Goal: Task Accomplishment & Management: Complete application form

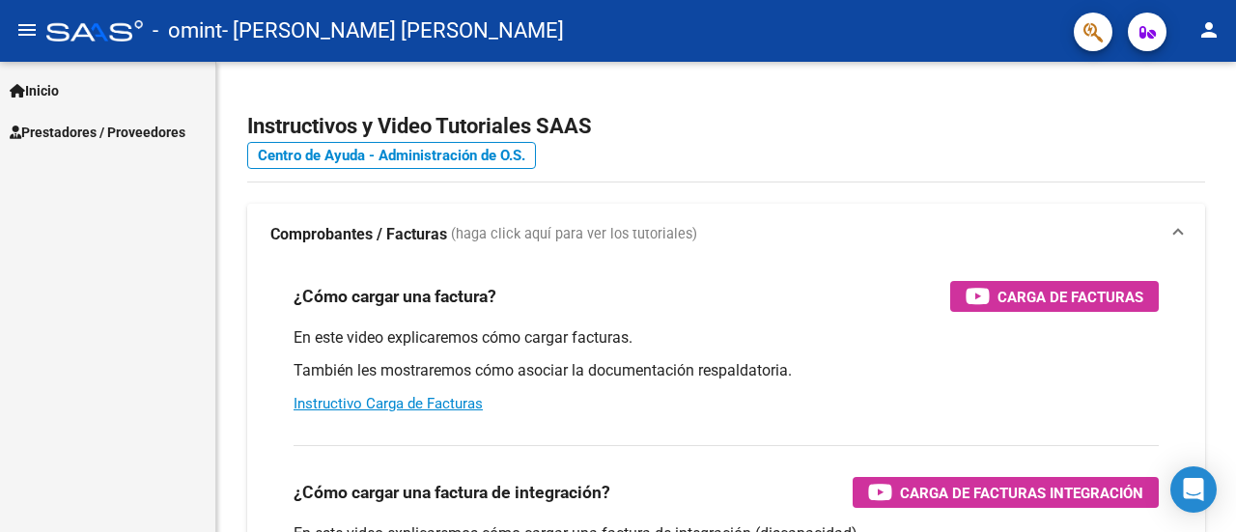
click at [60, 130] on span "Prestadores / Proveedores" at bounding box center [98, 132] width 176 height 21
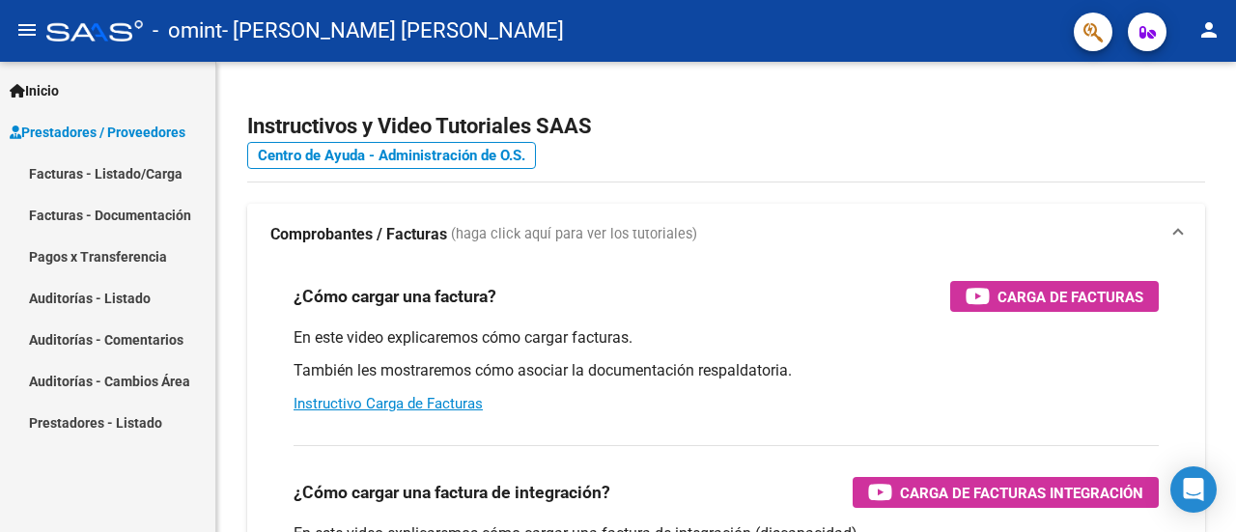
click at [109, 182] on link "Facturas - Listado/Carga" at bounding box center [107, 174] width 215 height 42
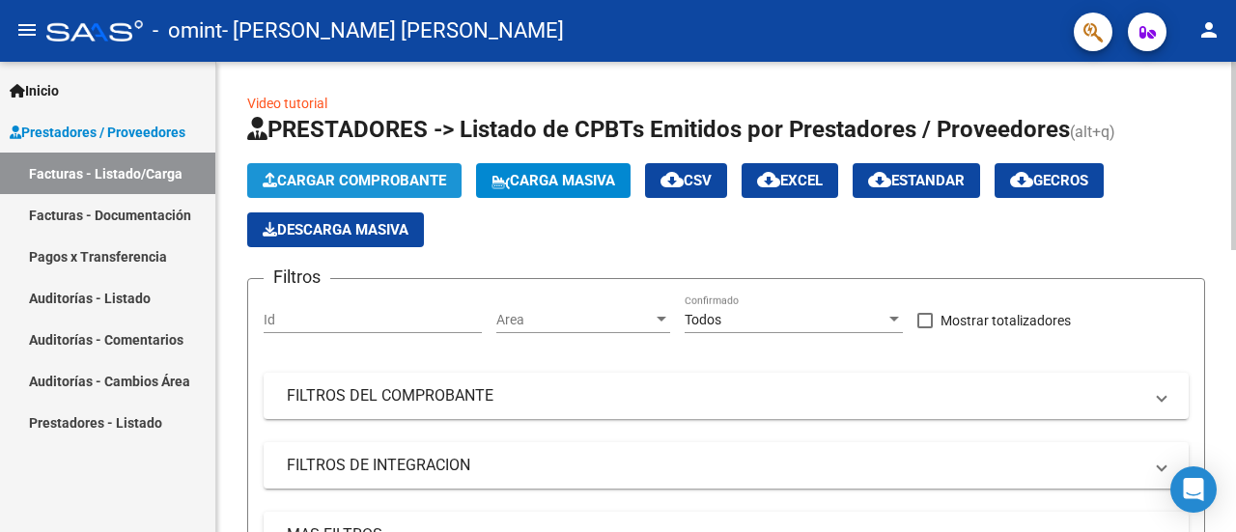
click at [419, 180] on span "Cargar Comprobante" at bounding box center [354, 180] width 183 height 17
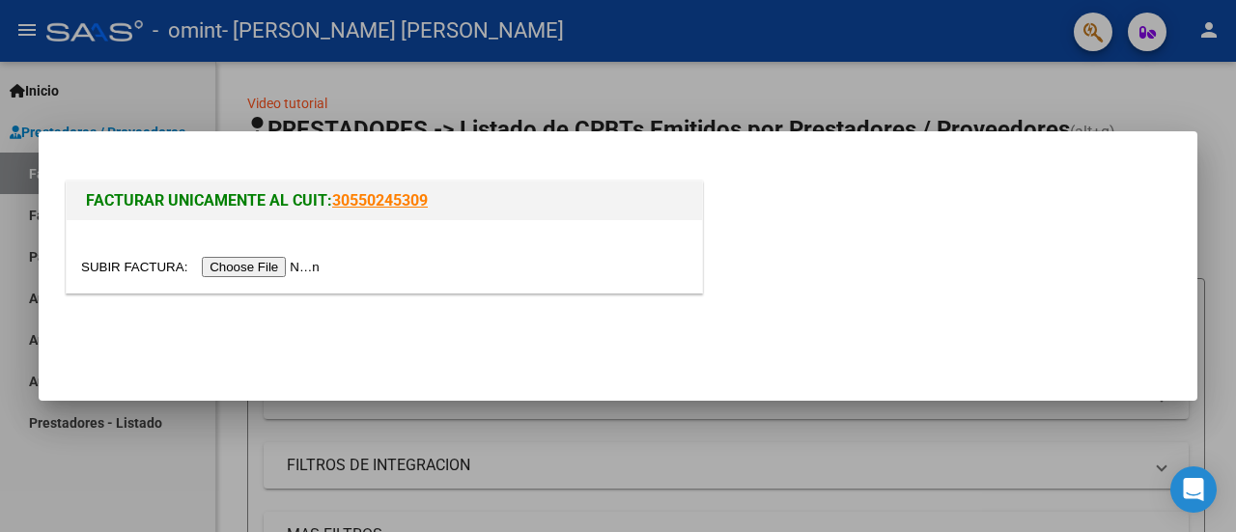
click at [240, 266] on input "file" at bounding box center [203, 267] width 244 height 20
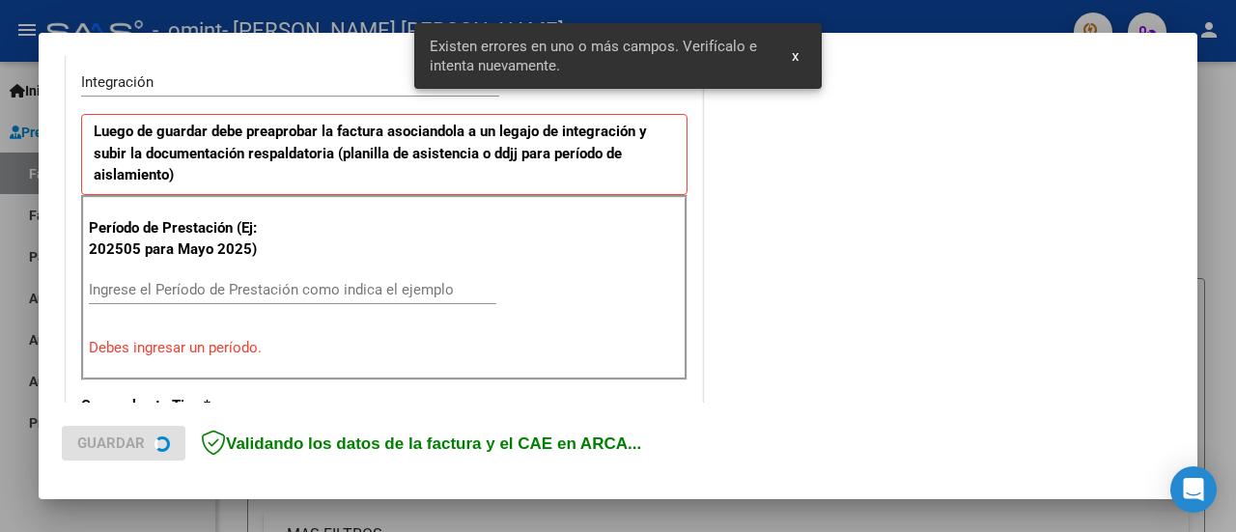
scroll to position [518, 0]
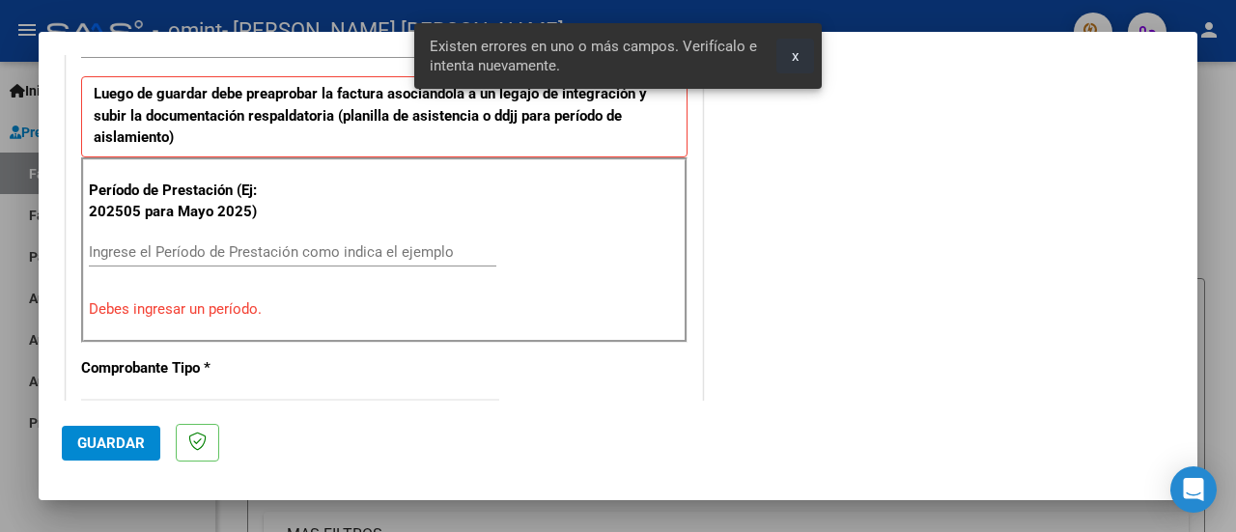
click at [799, 51] on button "x" at bounding box center [795, 56] width 38 height 35
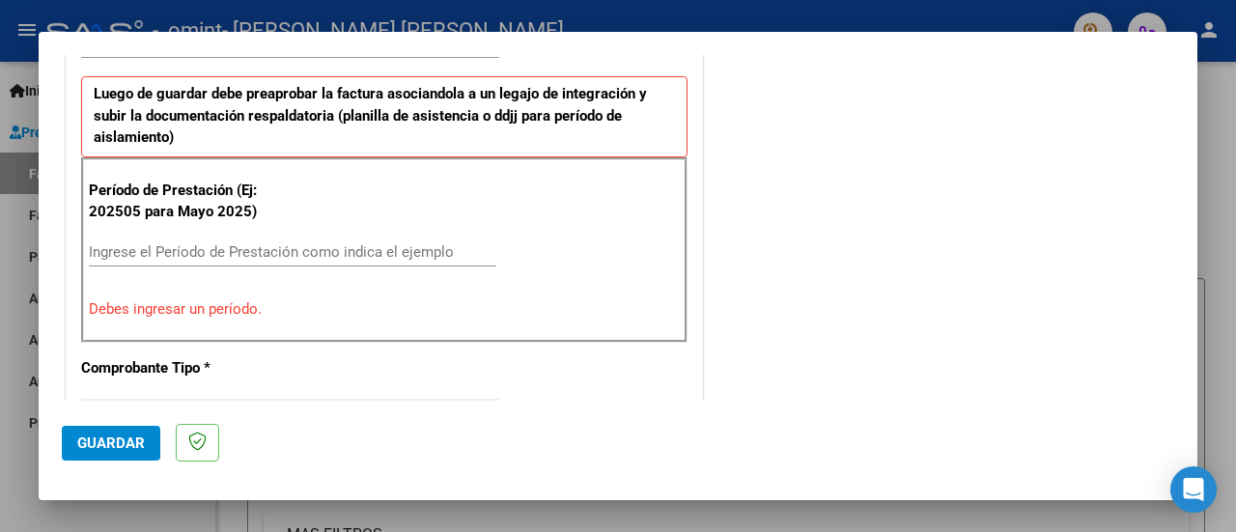
click at [231, 244] on input "Ingrese el Período de Prestación como indica el ejemplo" at bounding box center [292, 251] width 407 height 17
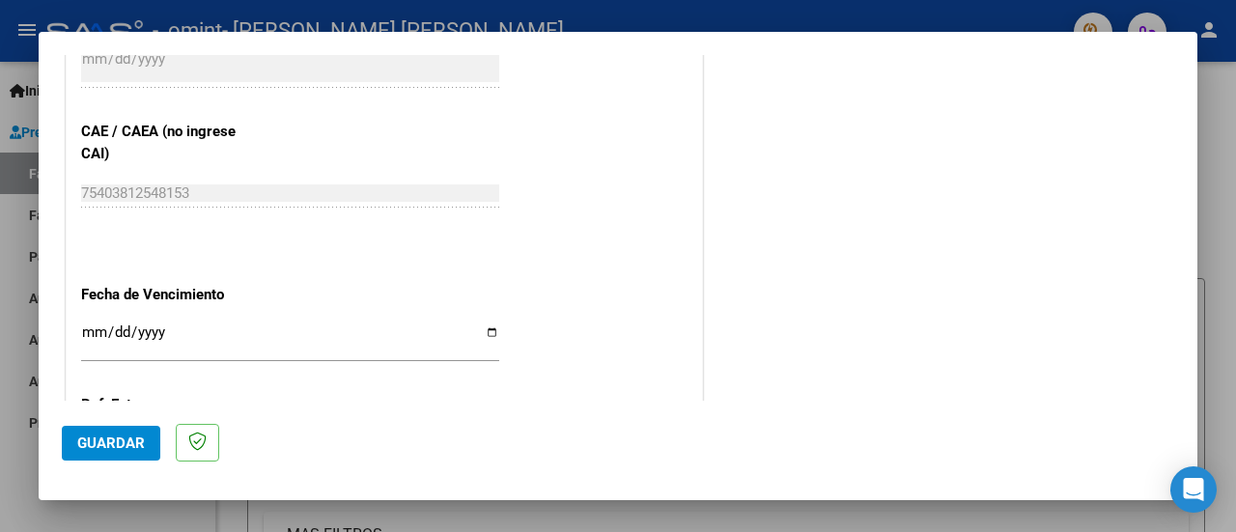
scroll to position [1199, 0]
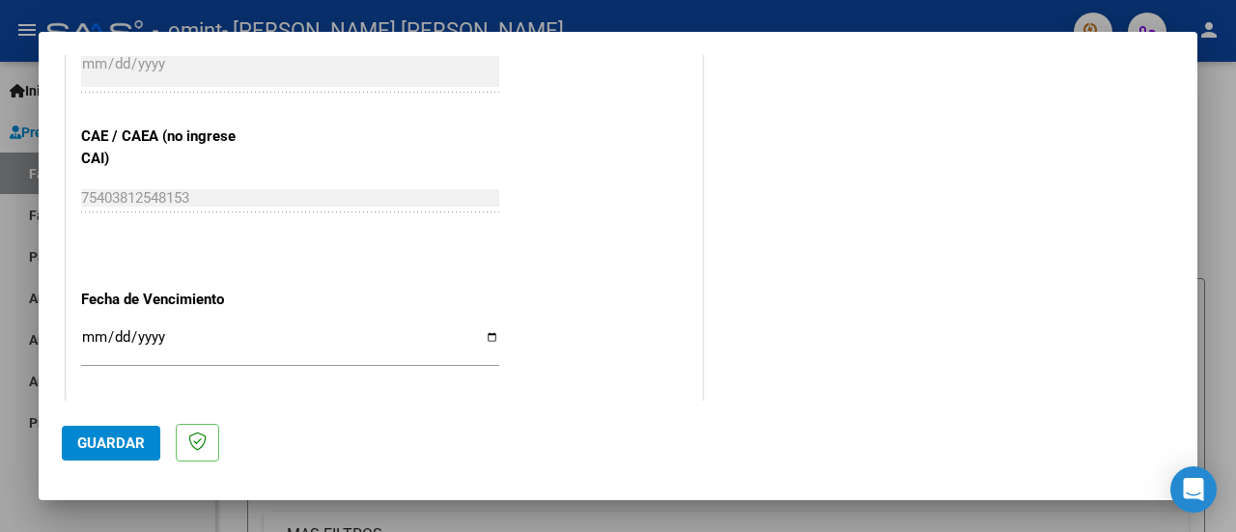
type input "202509"
click at [108, 437] on span "Guardar" at bounding box center [111, 442] width 68 height 17
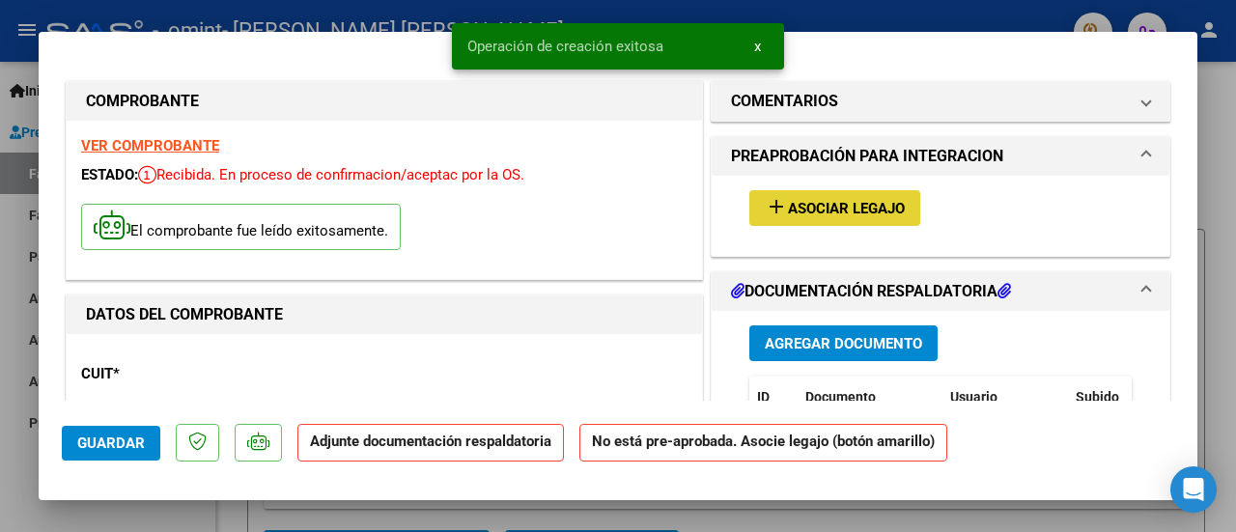
click at [854, 204] on span "Asociar Legajo" at bounding box center [846, 208] width 117 height 17
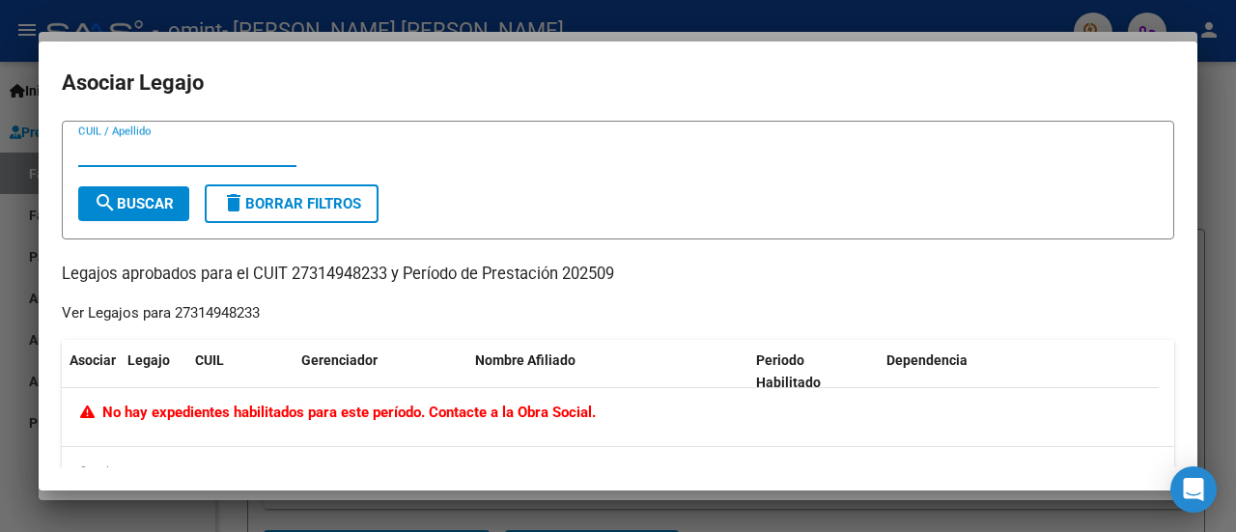
click at [133, 152] on input "CUIL / Apellido" at bounding box center [187, 151] width 218 height 17
click at [192, 409] on span "No hay expedientes habilitados para este período. Contacte a la Obra Social." at bounding box center [338, 412] width 516 height 17
click at [124, 205] on span "search Buscar" at bounding box center [134, 203] width 80 height 17
click at [254, 214] on button "delete Borrar Filtros" at bounding box center [292, 203] width 174 height 39
click at [0, 265] on div at bounding box center [618, 266] width 1236 height 532
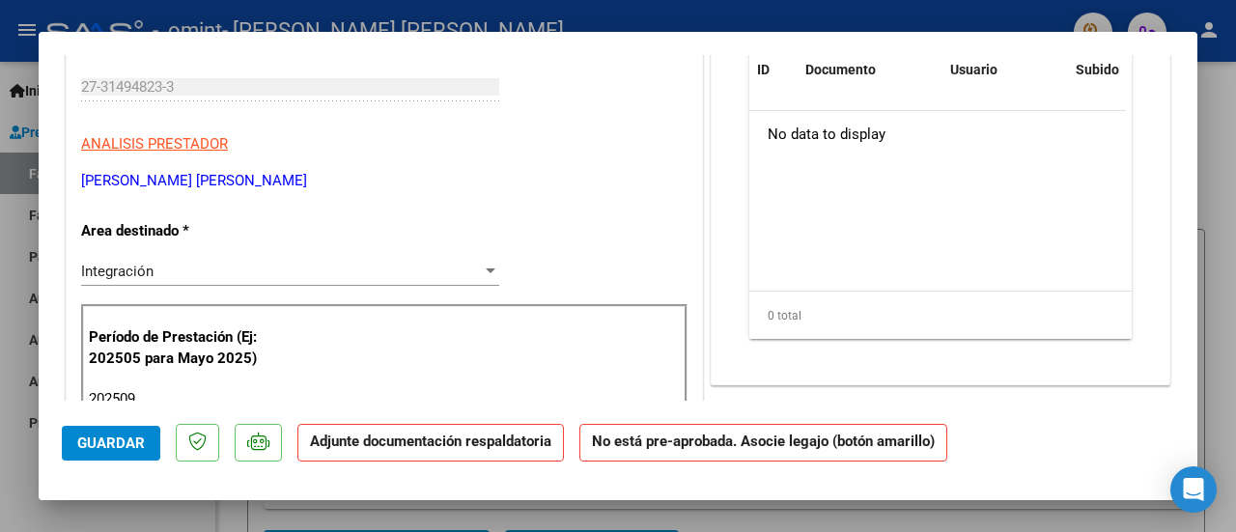
scroll to position [386, 0]
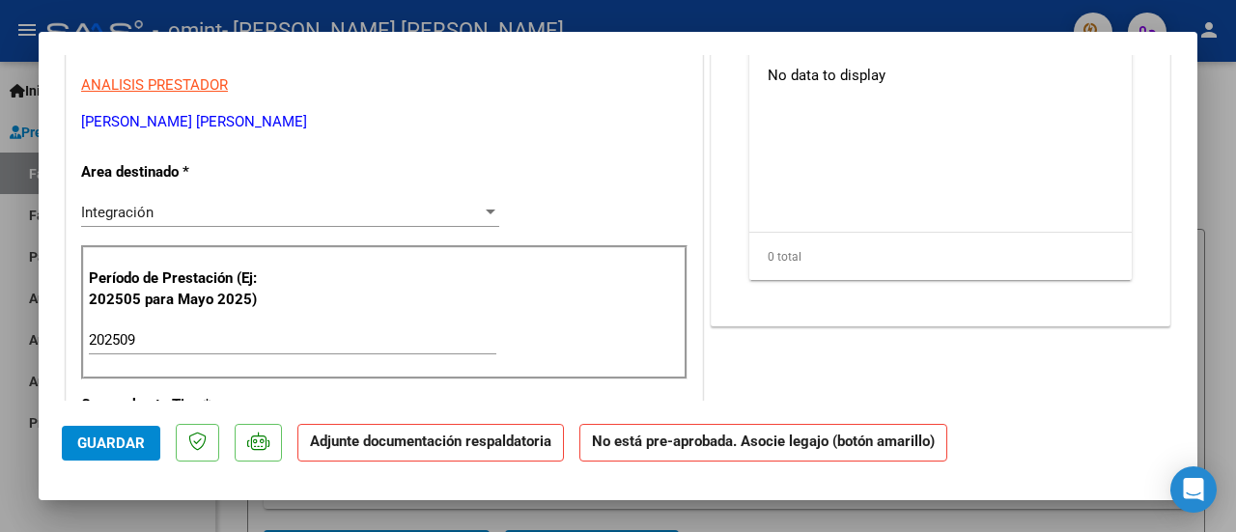
click at [207, 205] on div "Integración" at bounding box center [281, 212] width 401 height 17
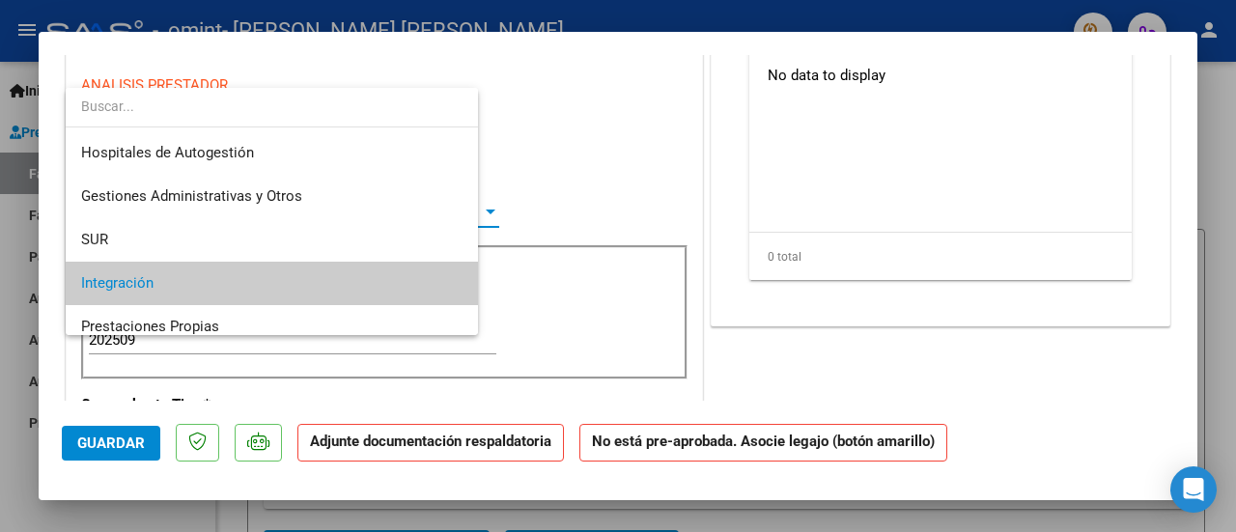
scroll to position [71, 0]
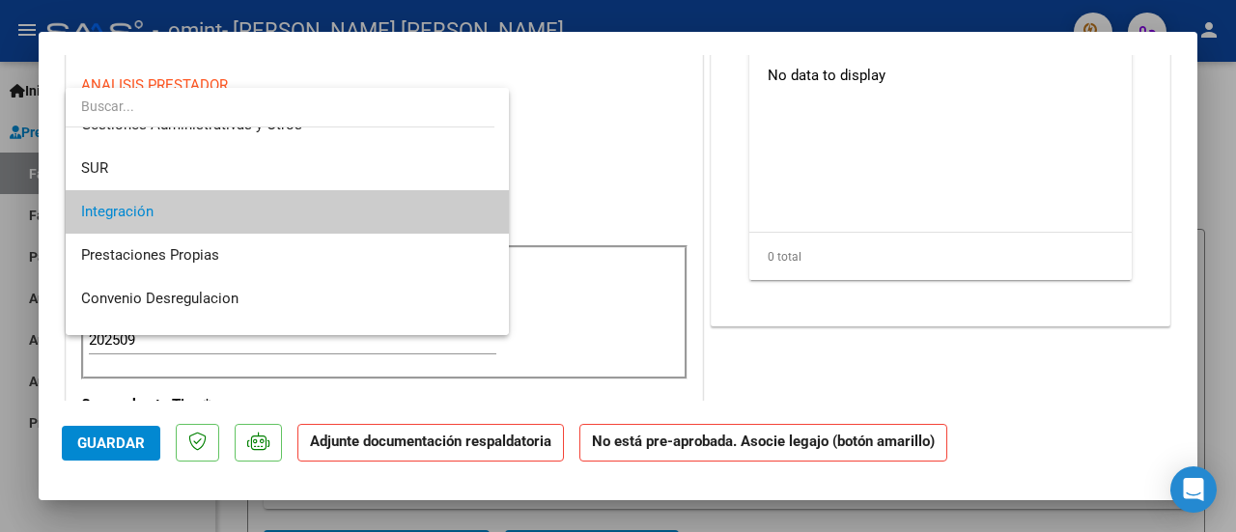
click at [599, 179] on div at bounding box center [618, 266] width 1236 height 532
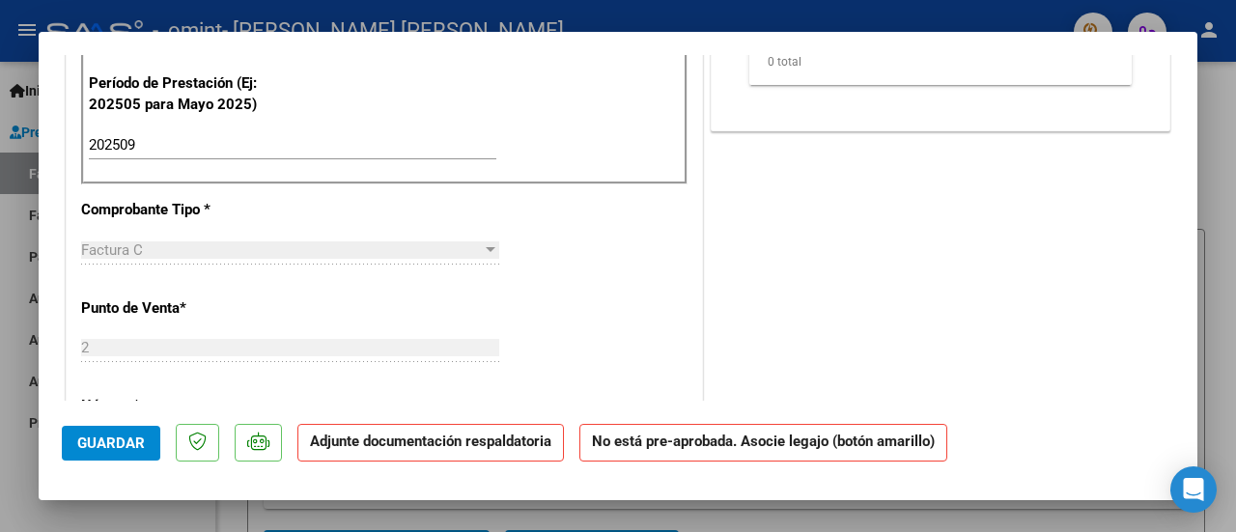
scroll to position [579, 0]
click at [153, 142] on input "202509" at bounding box center [292, 146] width 407 height 17
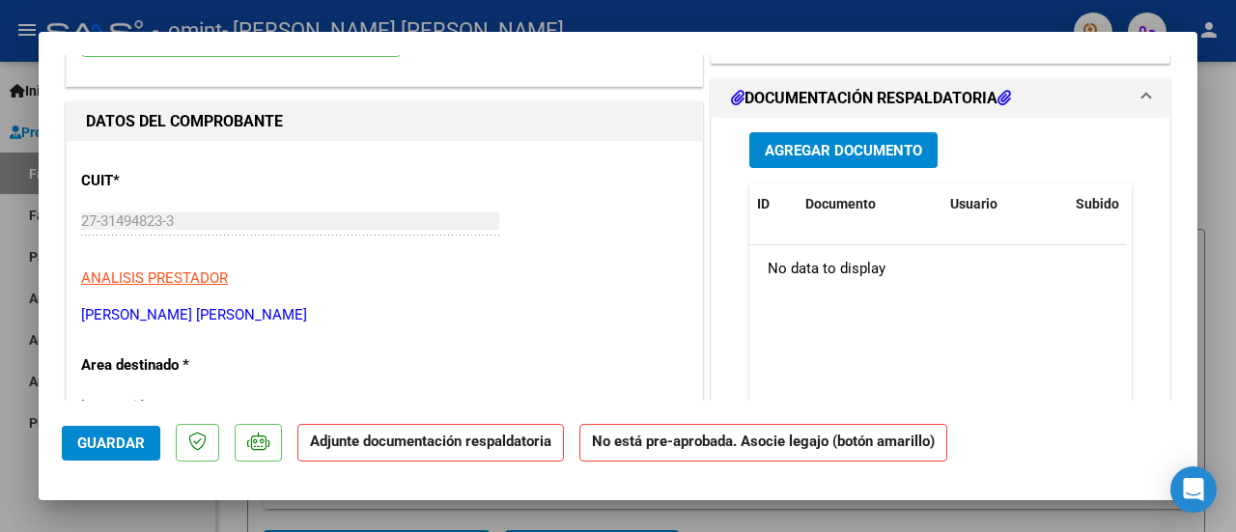
scroll to position [0, 0]
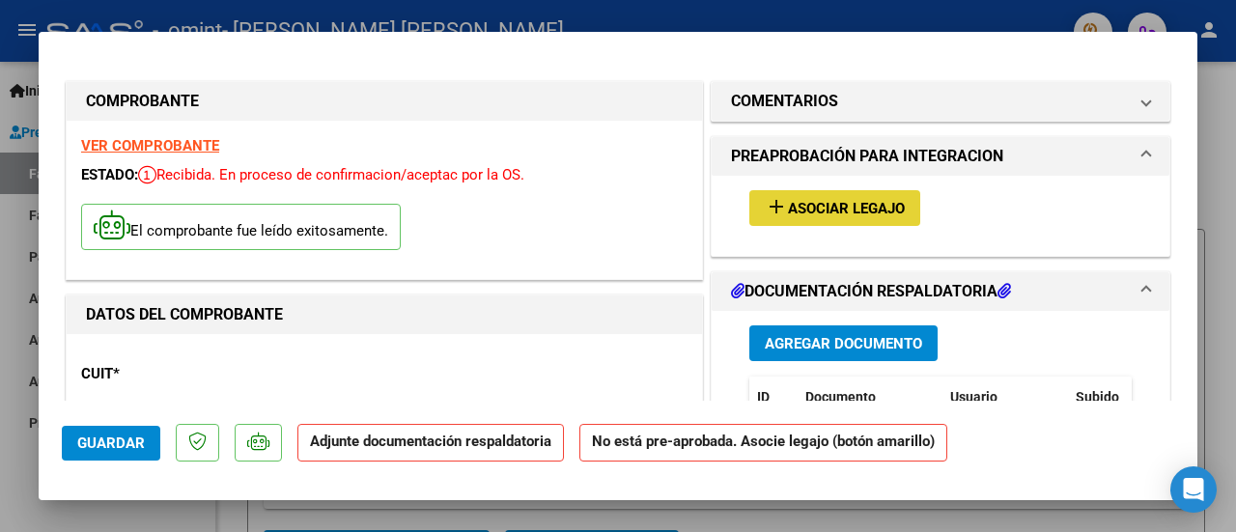
click at [848, 204] on span "Asociar Legajo" at bounding box center [846, 208] width 117 height 17
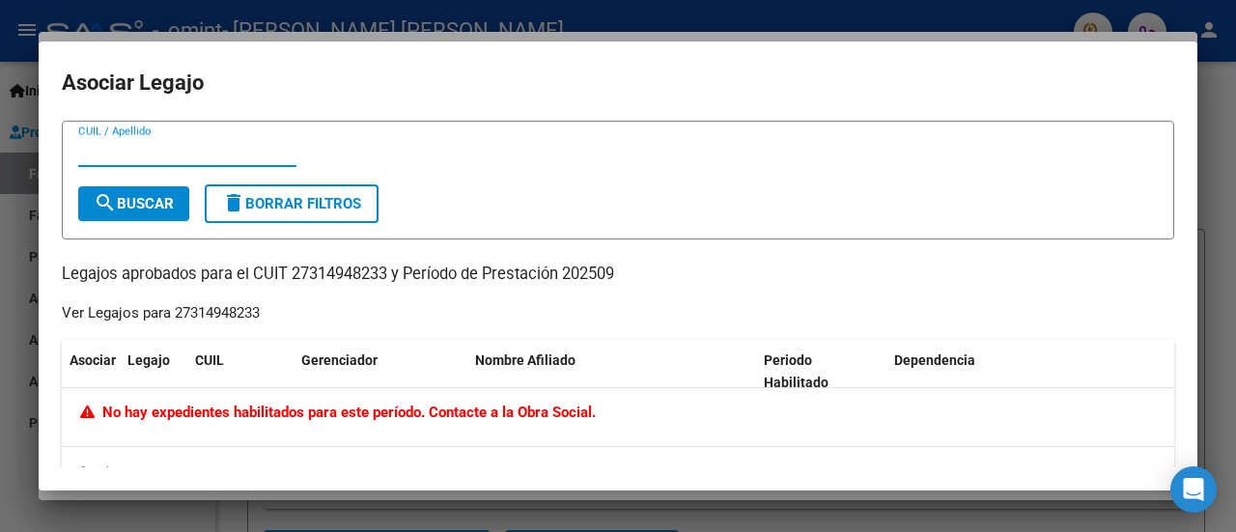
click at [168, 159] on input "CUIL / Apellido" at bounding box center [187, 151] width 218 height 17
type input "[PERSON_NAME]"
click at [128, 190] on button "search Buscar" at bounding box center [133, 203] width 111 height 35
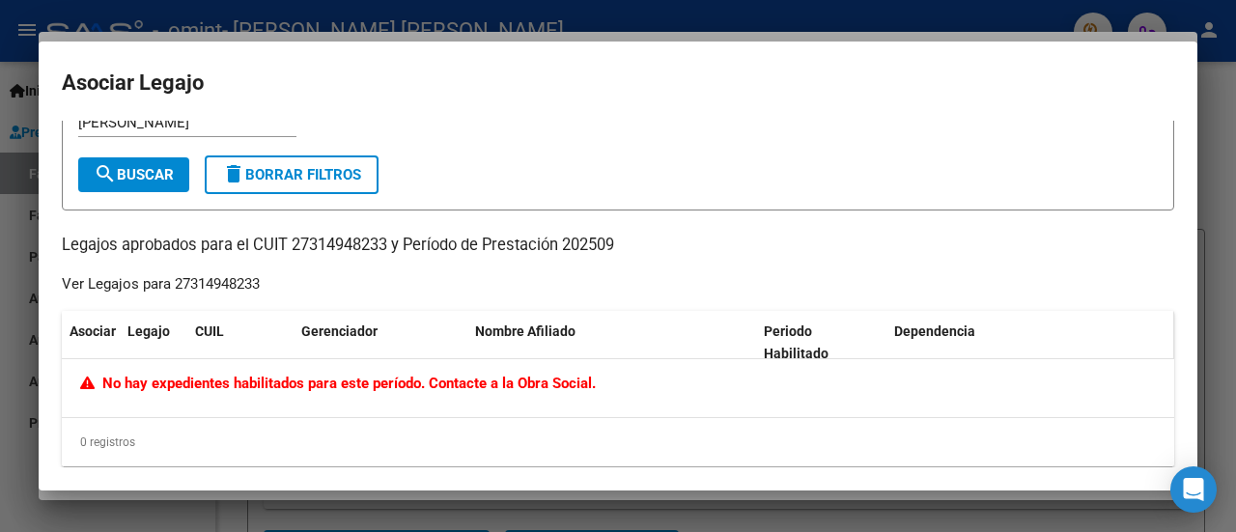
scroll to position [42, 0]
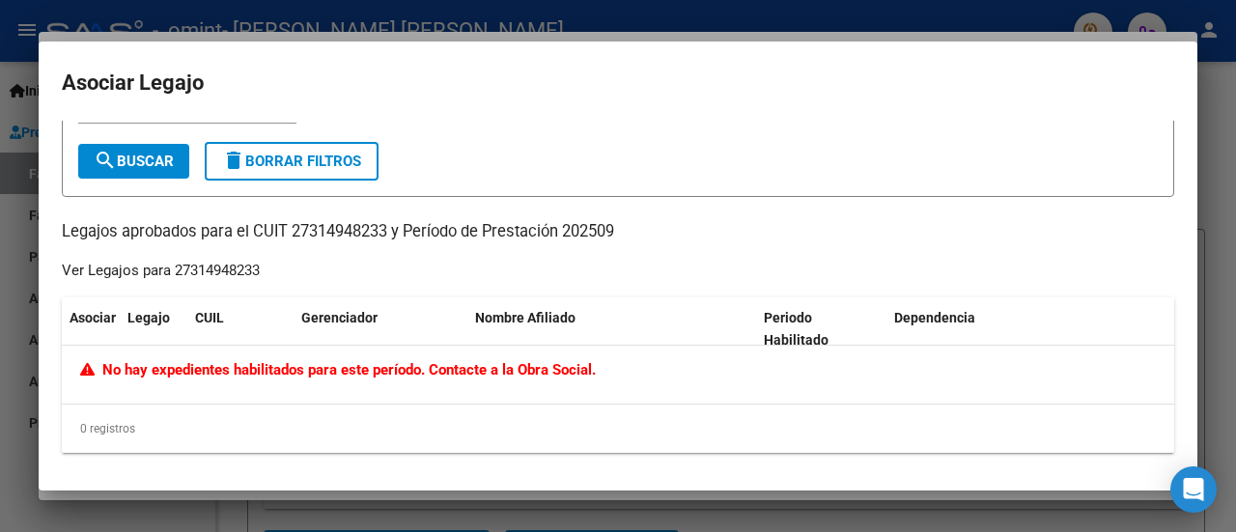
click at [1224, 249] on div at bounding box center [618, 266] width 1236 height 532
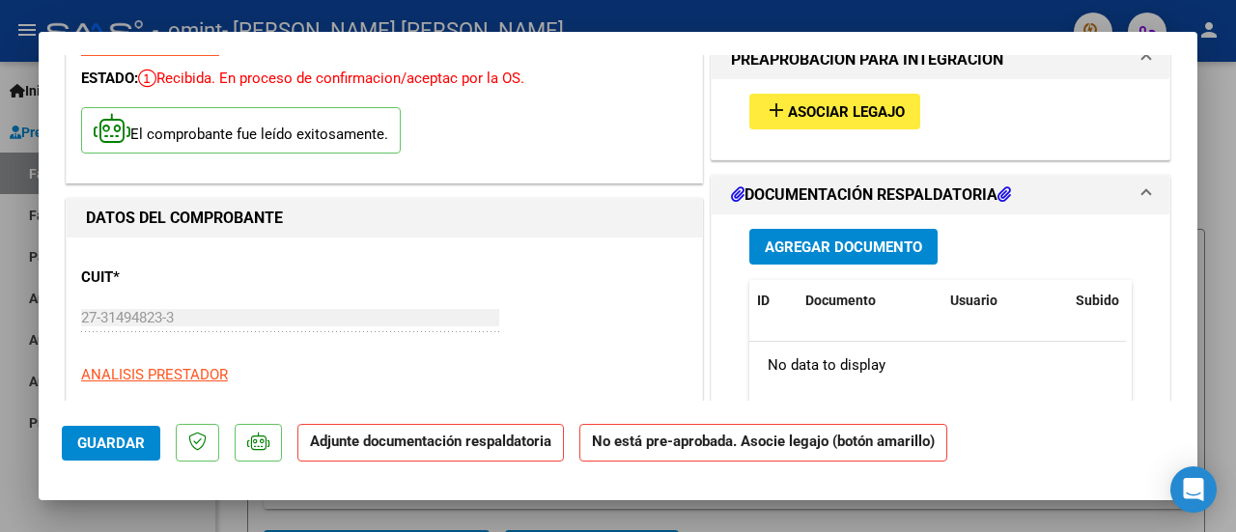
scroll to position [0, 0]
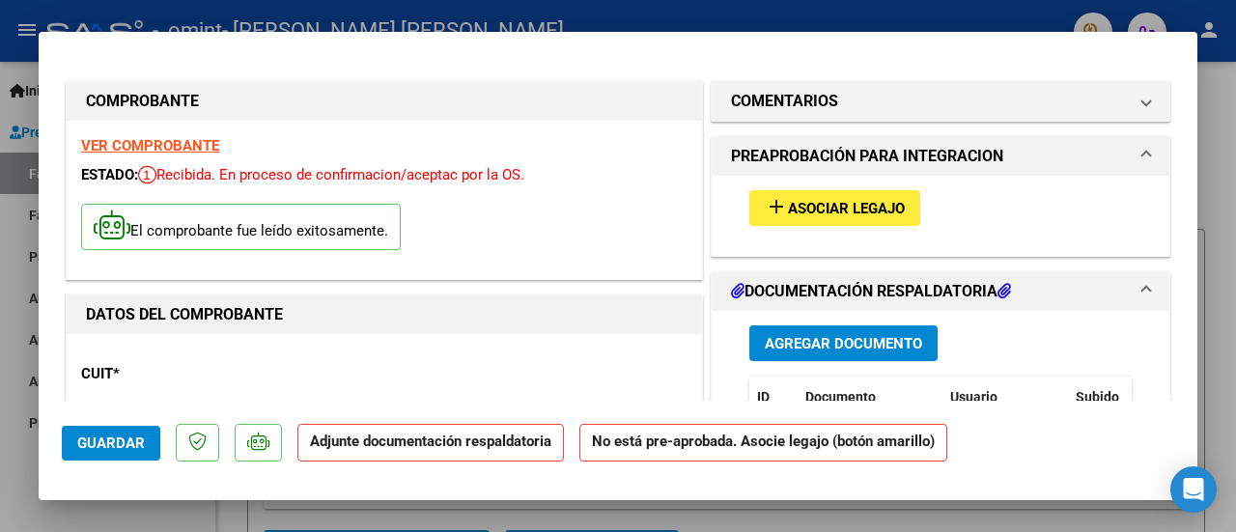
click at [845, 204] on span "Asociar Legajo" at bounding box center [846, 208] width 117 height 17
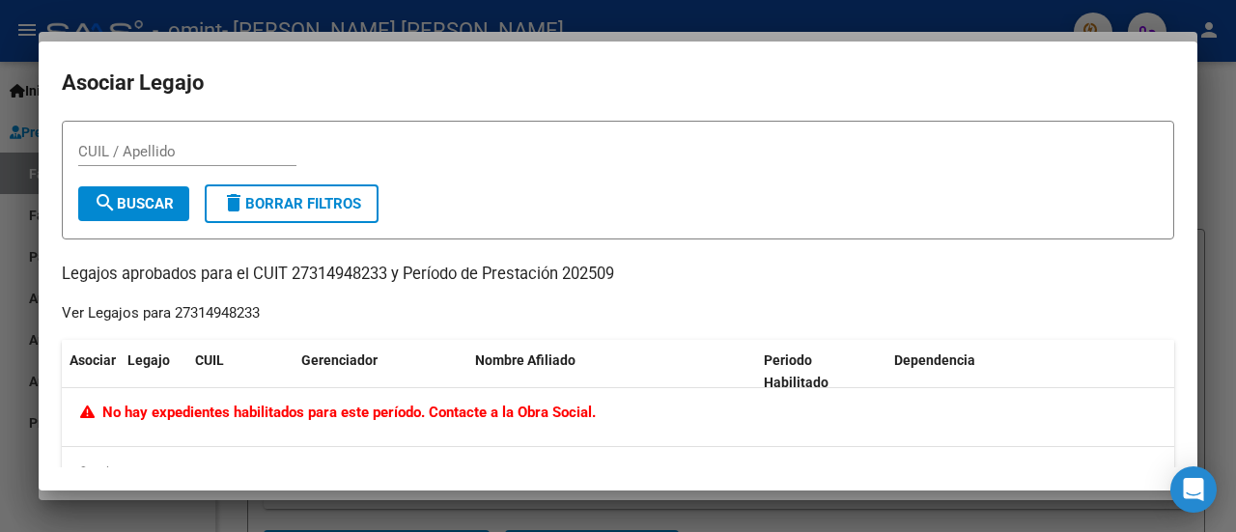
click at [1221, 170] on div at bounding box center [618, 266] width 1236 height 532
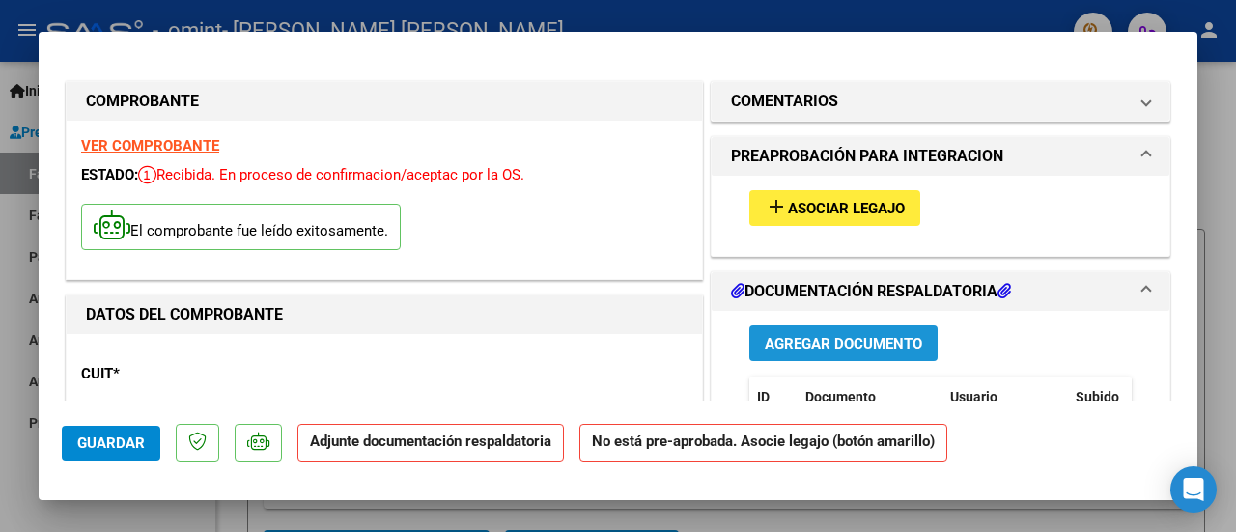
click at [832, 339] on span "Agregar Documento" at bounding box center [843, 343] width 157 height 17
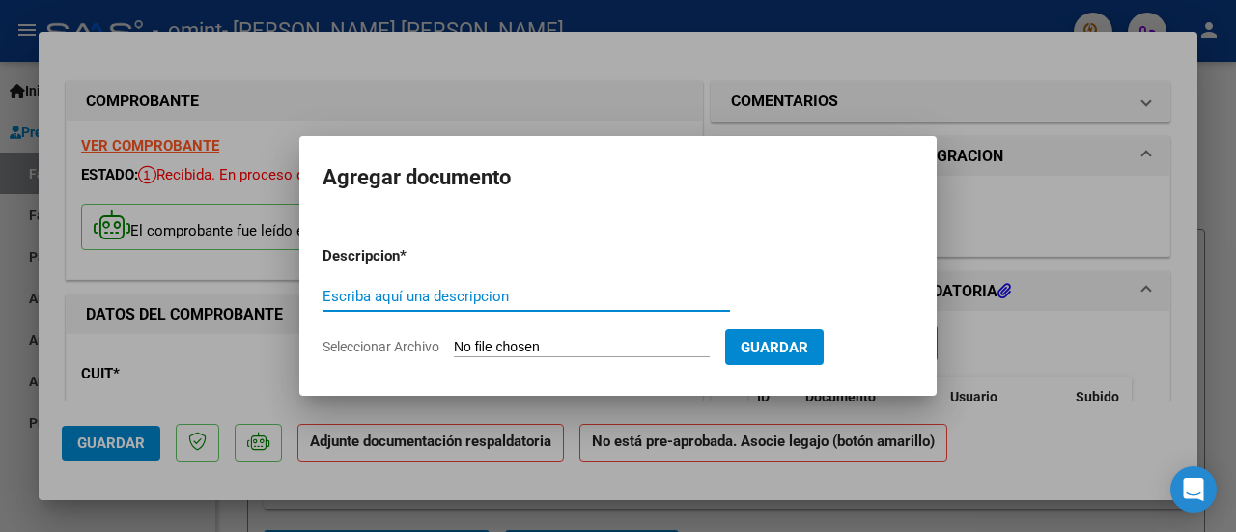
click at [434, 294] on input "Escriba aquí una descripcion" at bounding box center [525, 296] width 407 height 17
click at [528, 294] on input "Escriba aquí una descripcion" at bounding box center [525, 296] width 407 height 17
type input "planilla de asistencia"
click at [642, 351] on input "Seleccionar Archivo" at bounding box center [582, 348] width 256 height 18
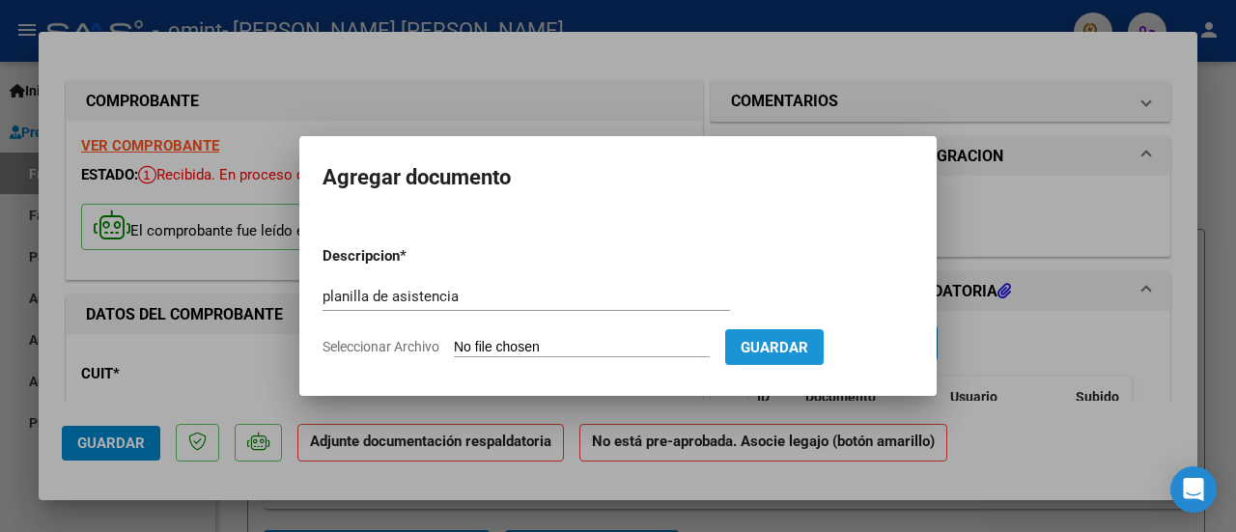
click at [808, 339] on span "Guardar" at bounding box center [775, 347] width 68 height 17
click at [593, 338] on app-file-uploader "Seleccionar Archivo" at bounding box center [523, 346] width 403 height 17
click at [791, 344] on span "Guardar" at bounding box center [775, 347] width 68 height 17
click at [536, 352] on input "Seleccionar Archivo" at bounding box center [582, 348] width 256 height 18
type input "C:\fakepath\Septiembre [PERSON_NAME].pdf"
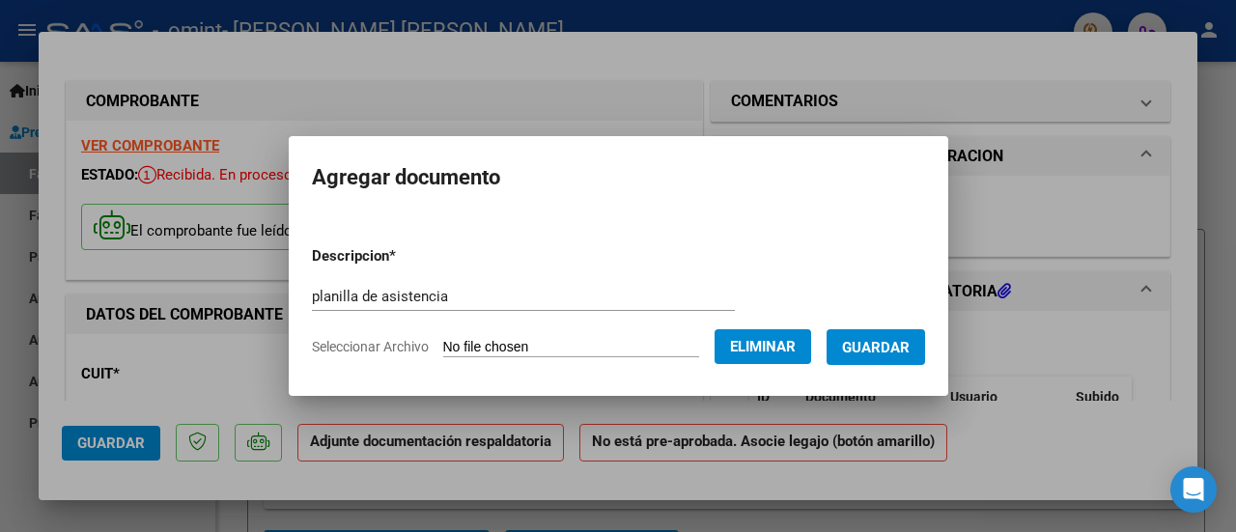
click at [900, 356] on button "Guardar" at bounding box center [875, 347] width 98 height 36
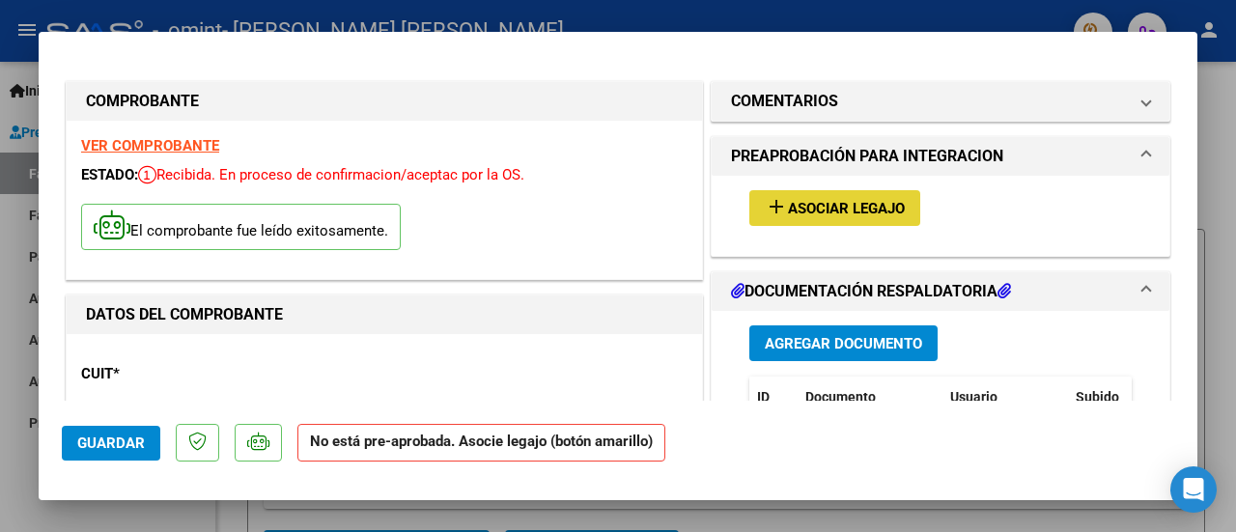
click at [823, 200] on span "Asociar Legajo" at bounding box center [846, 208] width 117 height 17
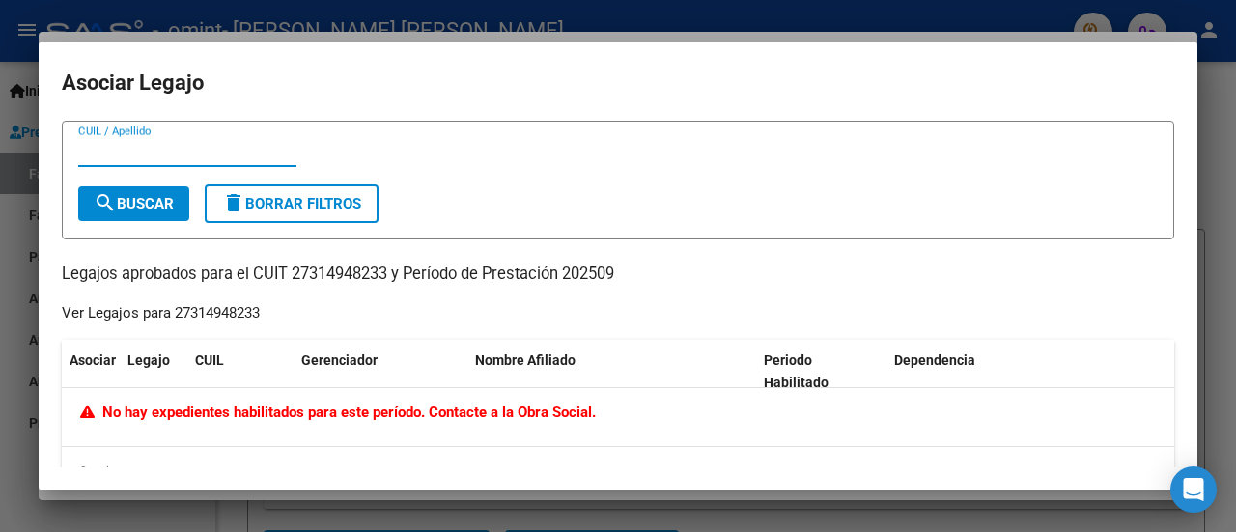
click at [1224, 206] on div at bounding box center [618, 266] width 1236 height 532
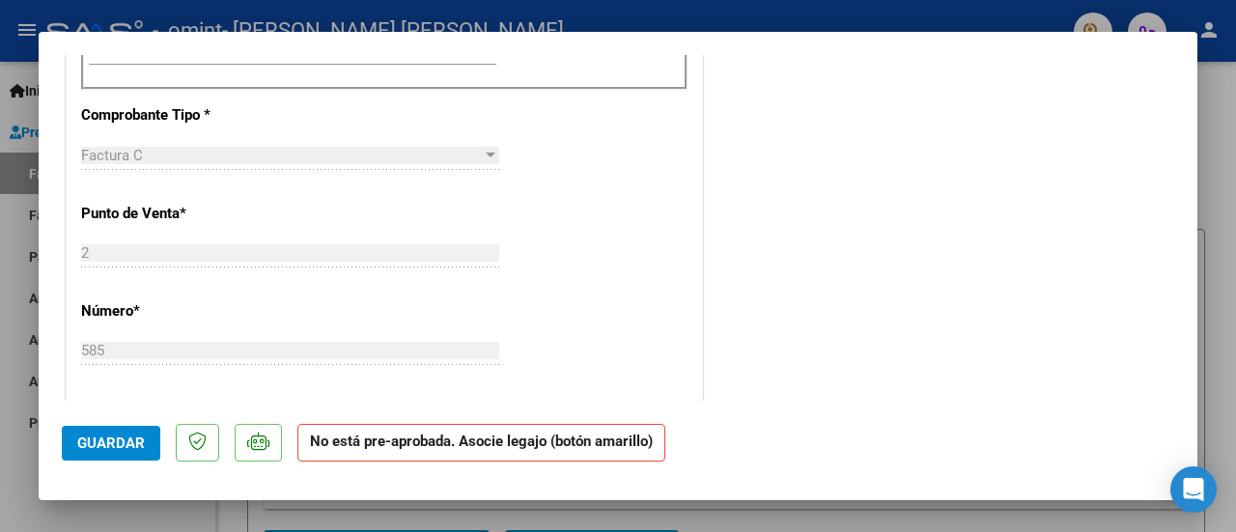
scroll to position [1159, 0]
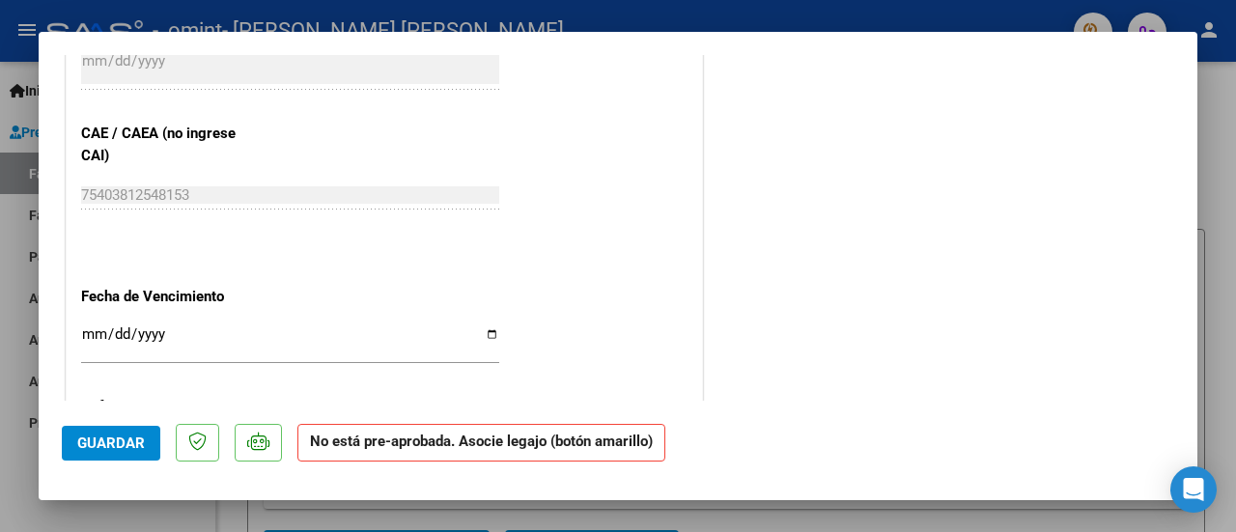
click at [75, 441] on button "Guardar" at bounding box center [111, 443] width 98 height 35
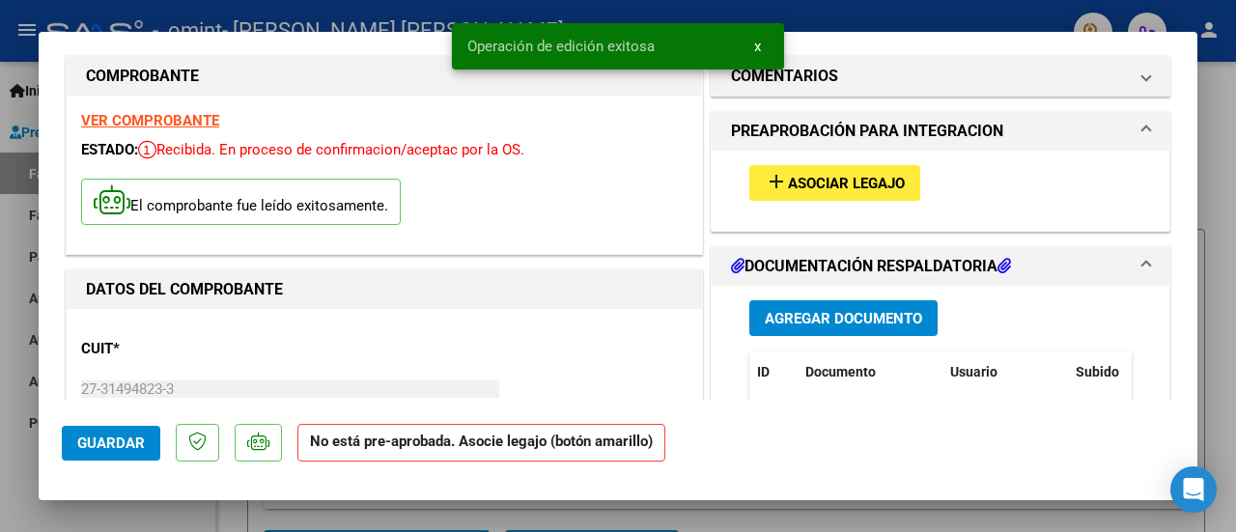
scroll to position [0, 0]
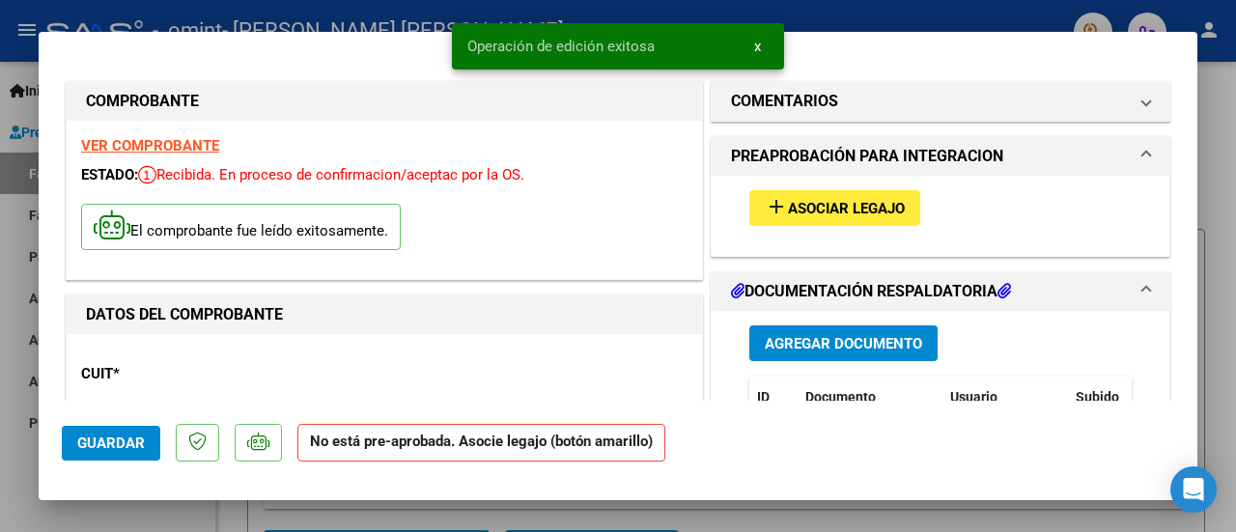
click at [1209, 173] on div at bounding box center [618, 266] width 1236 height 532
type input "$ 0,00"
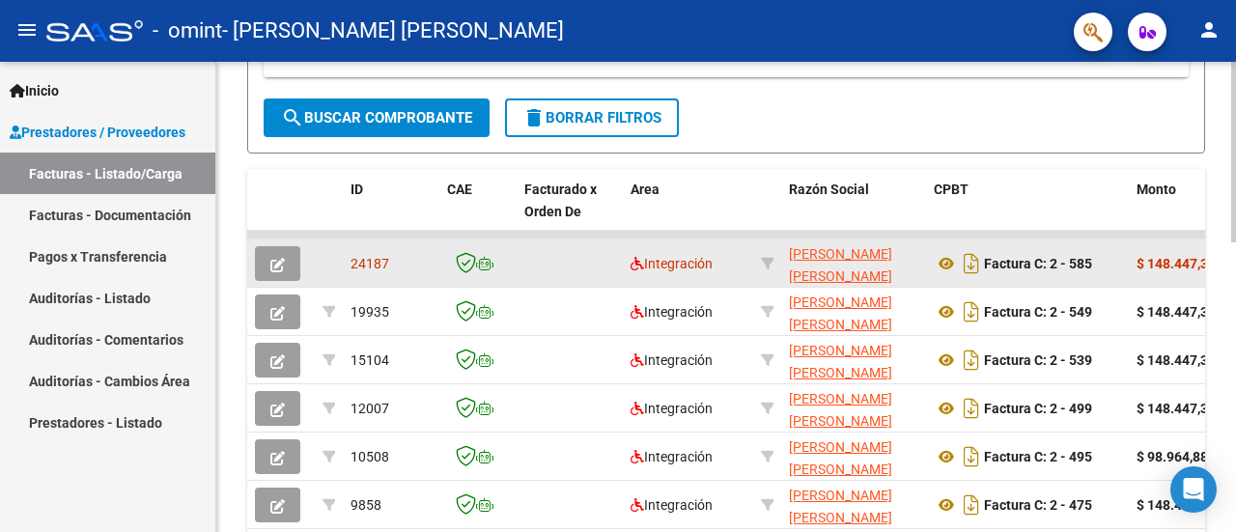
scroll to position [483, 0]
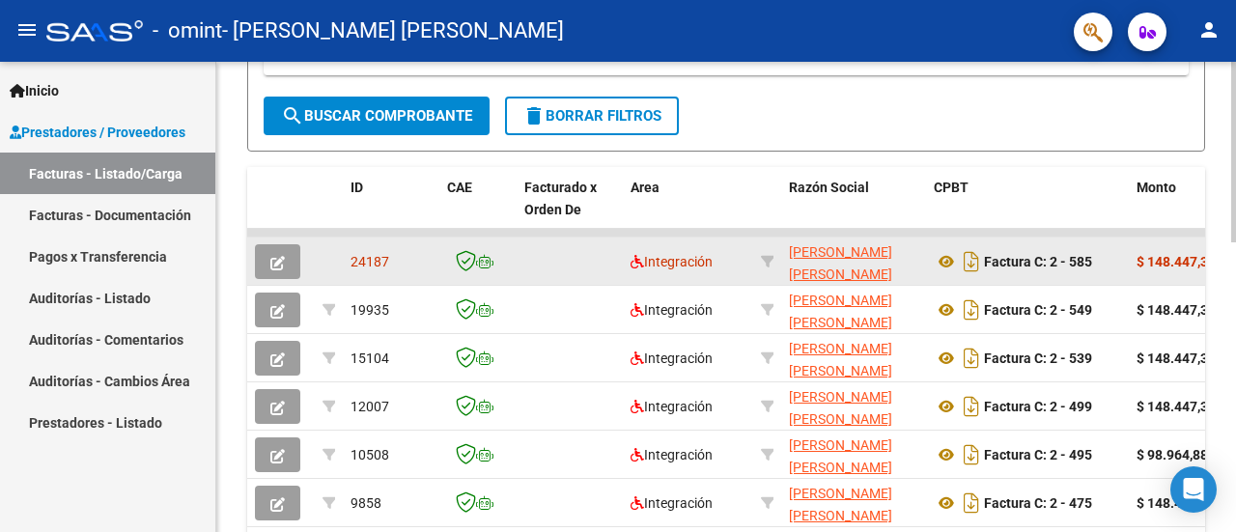
click at [280, 260] on icon "button" at bounding box center [277, 263] width 14 height 14
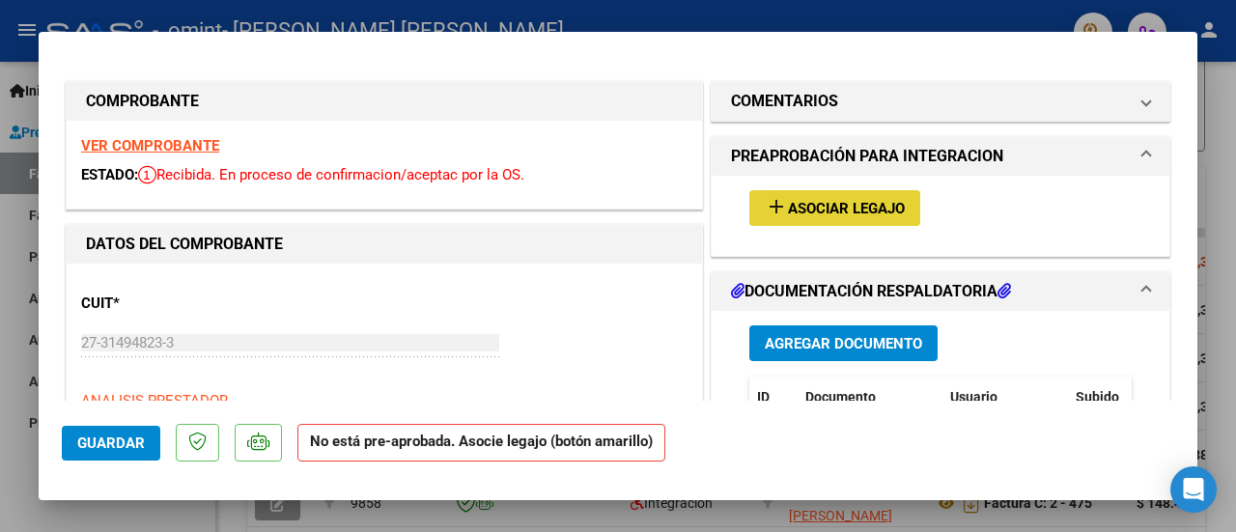
click at [836, 204] on span "Asociar Legajo" at bounding box center [846, 208] width 117 height 17
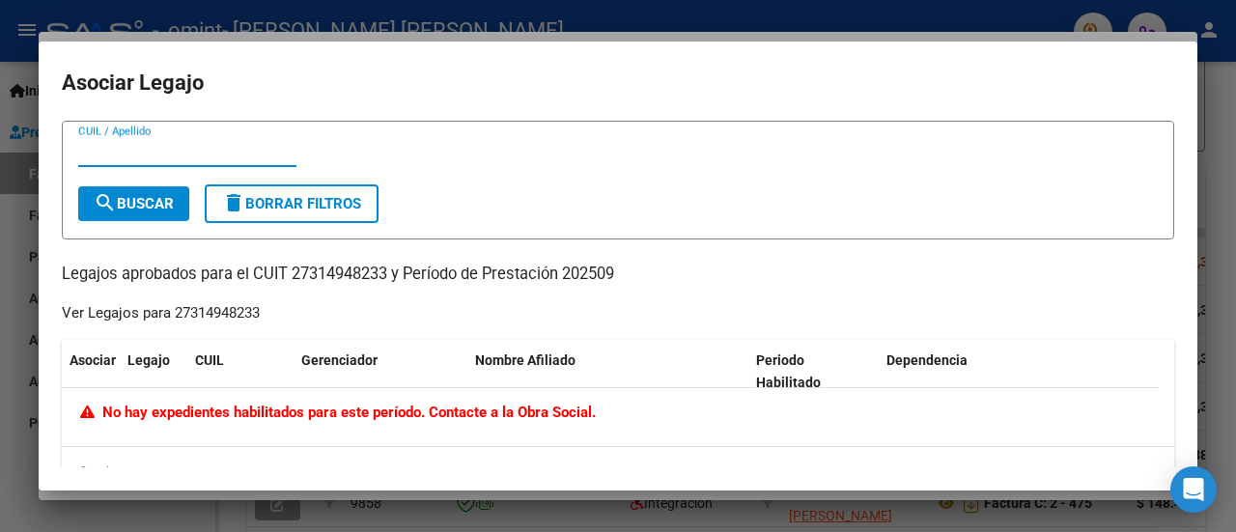
click at [1233, 250] on div at bounding box center [618, 266] width 1236 height 532
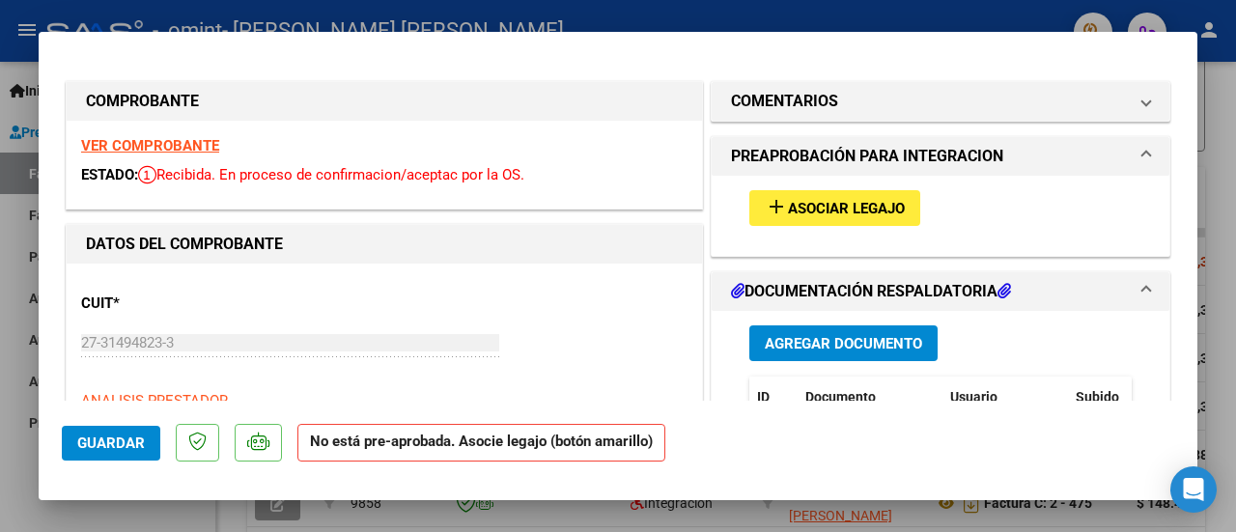
click at [879, 205] on span "Asociar Legajo" at bounding box center [846, 208] width 117 height 17
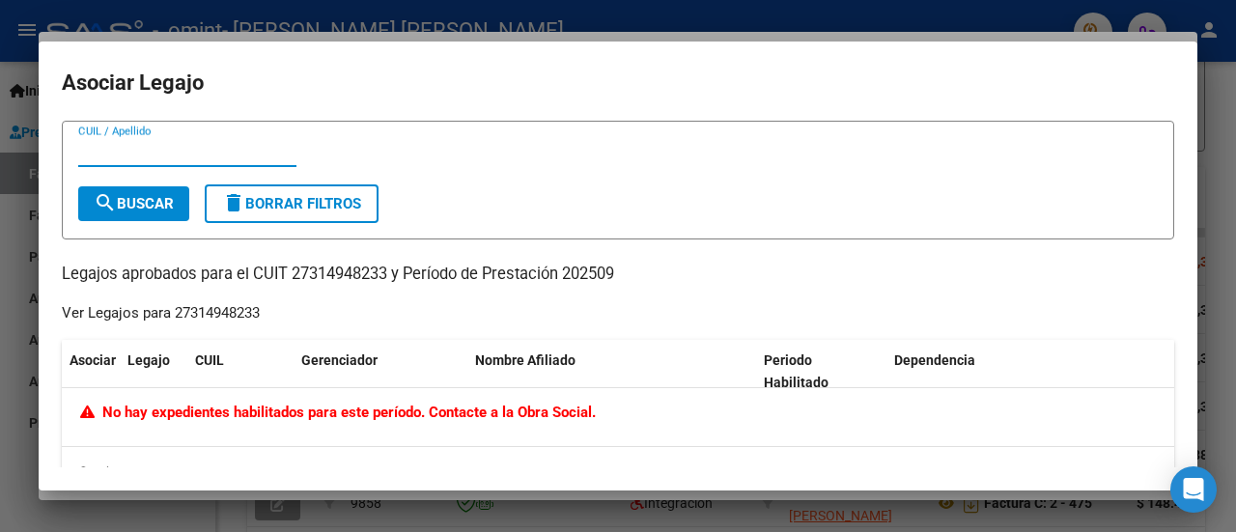
click at [133, 197] on span "search Buscar" at bounding box center [134, 203] width 80 height 17
click at [1213, 171] on div at bounding box center [618, 266] width 1236 height 532
